Goal: Task Accomplishment & Management: Manage account settings

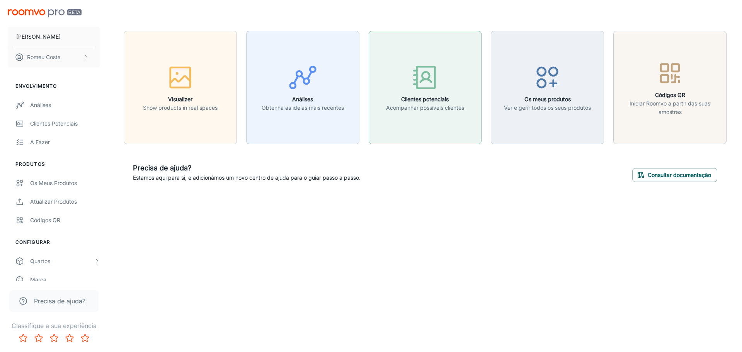
click at [414, 82] on icon "button" at bounding box center [424, 77] width 29 height 29
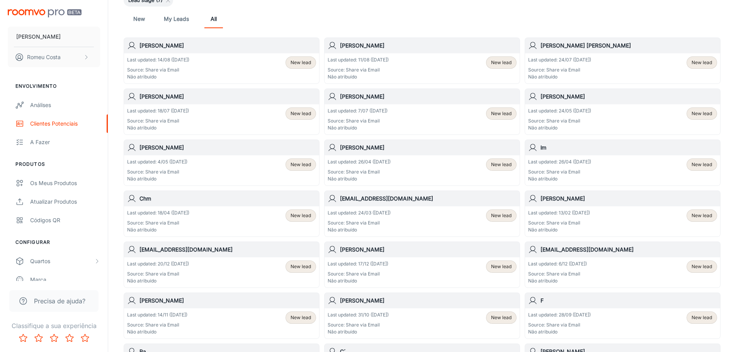
scroll to position [1, 0]
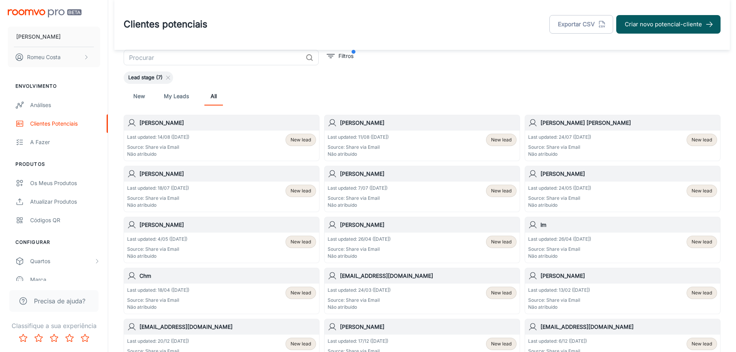
click at [153, 123] on h6 "[PERSON_NAME]" at bounding box center [227, 123] width 177 height 8
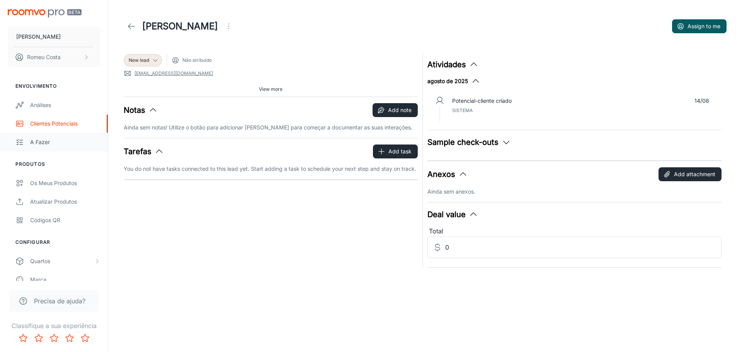
click at [47, 140] on div "A fazer" at bounding box center [65, 142] width 70 height 8
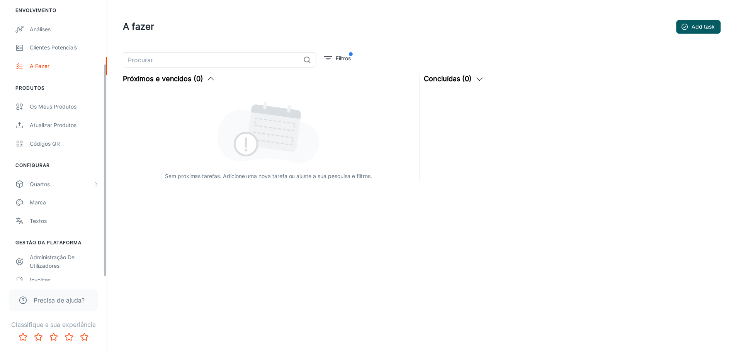
scroll to position [86, 0]
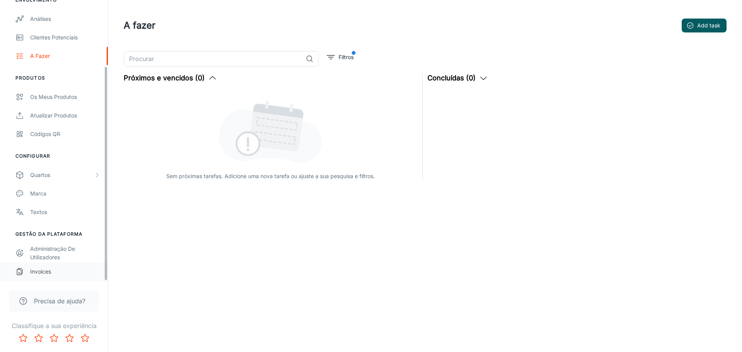
click at [38, 272] on div "Invoices" at bounding box center [65, 271] width 70 height 8
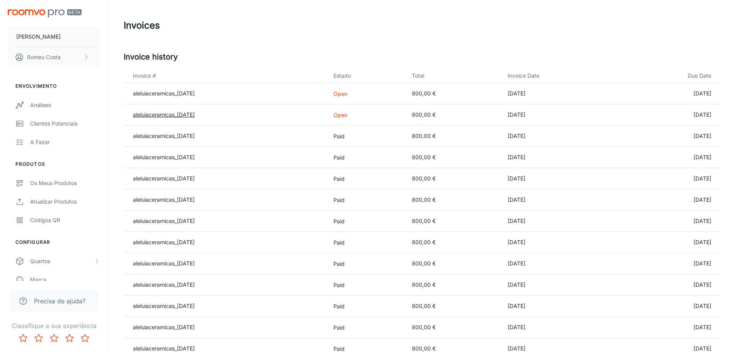
click at [186, 115] on link "aleluiaceramicas_[DATE]" at bounding box center [164, 114] width 62 height 7
